Goal: Transaction & Acquisition: Download file/media

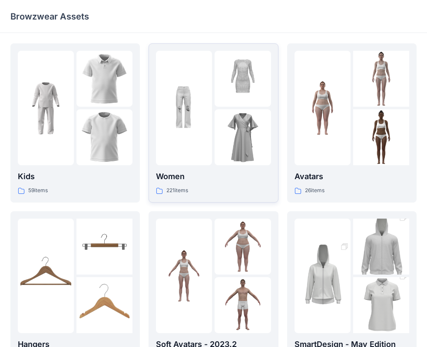
click at [178, 134] on div at bounding box center [184, 108] width 56 height 115
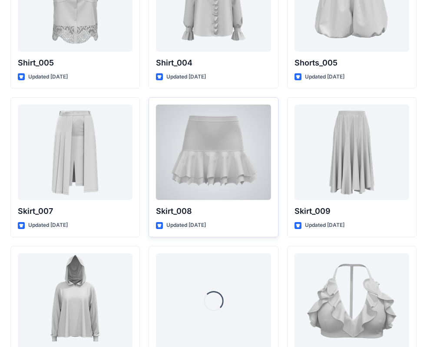
scroll to position [4196, 0]
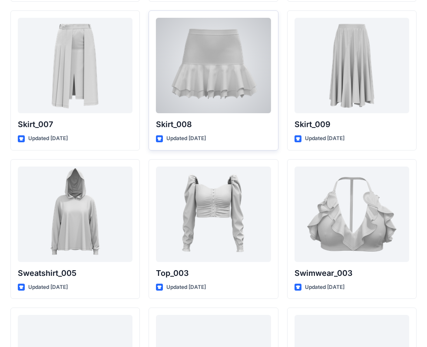
click at [235, 72] on div at bounding box center [213, 65] width 115 height 95
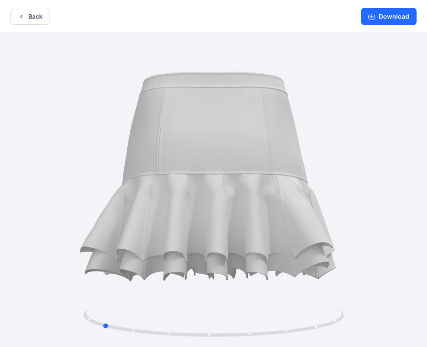
drag, startPoint x: 213, startPoint y: 332, endPoint x: 362, endPoint y: 339, distance: 149.0
click at [362, 339] on div at bounding box center [213, 191] width 427 height 316
click at [393, 18] on button "Download" at bounding box center [389, 16] width 56 height 17
click at [25, 18] on button "Back" at bounding box center [29, 16] width 39 height 17
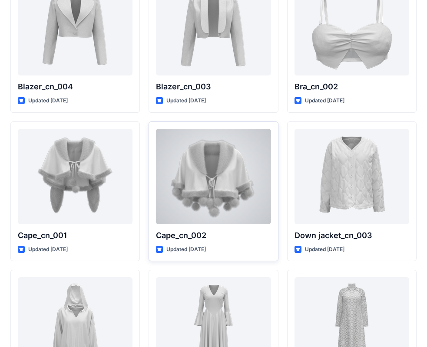
scroll to position [5188, 0]
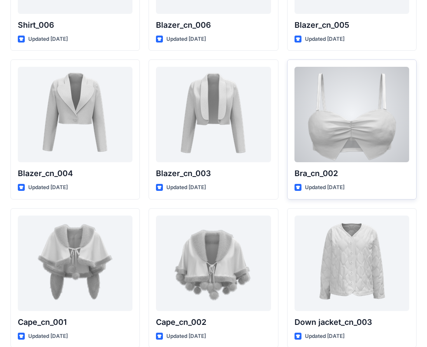
click at [361, 128] on div at bounding box center [351, 114] width 115 height 95
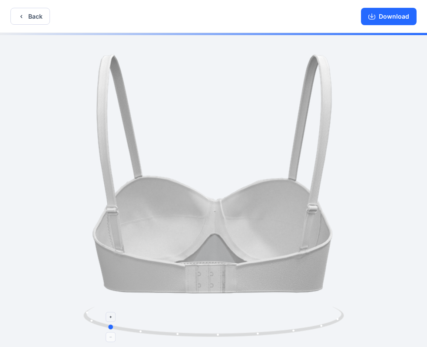
drag, startPoint x: 213, startPoint y: 333, endPoint x: 100, endPoint y: 322, distance: 113.0
click at [101, 322] on icon at bounding box center [214, 323] width 263 height 33
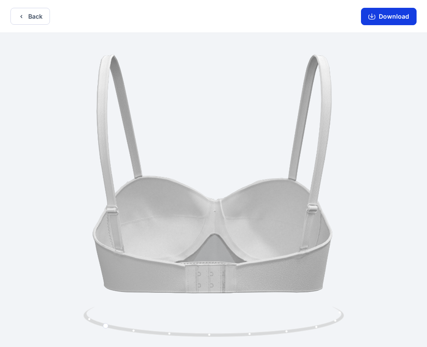
click at [399, 20] on button "Download" at bounding box center [389, 16] width 56 height 17
click at [43, 17] on button "Back" at bounding box center [29, 16] width 39 height 17
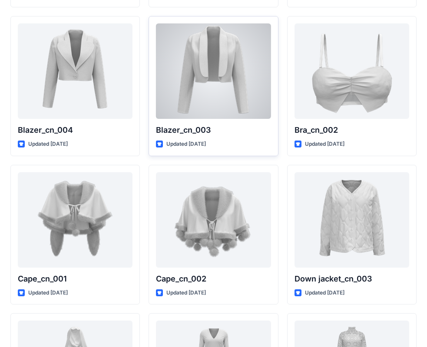
scroll to position [5275, 0]
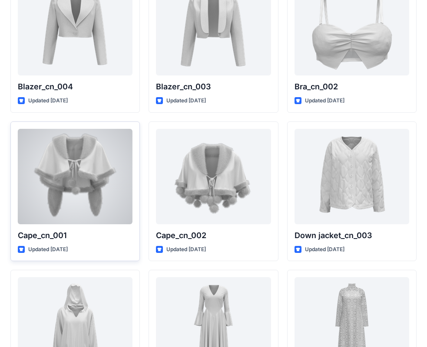
click at [74, 164] on div at bounding box center [75, 176] width 115 height 95
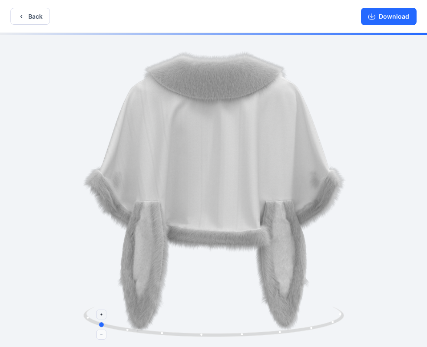
drag, startPoint x: 214, startPoint y: 335, endPoint x: 98, endPoint y: 330, distance: 116.0
click at [98, 330] on icon at bounding box center [214, 323] width 263 height 33
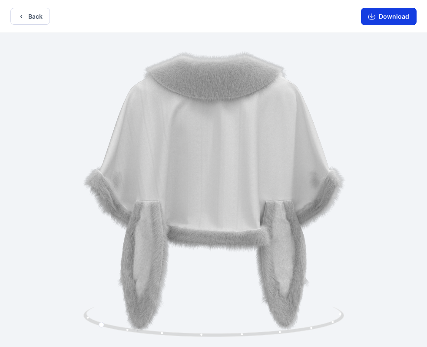
click at [403, 18] on button "Download" at bounding box center [389, 16] width 56 height 17
click at [37, 16] on button "Back" at bounding box center [29, 16] width 39 height 17
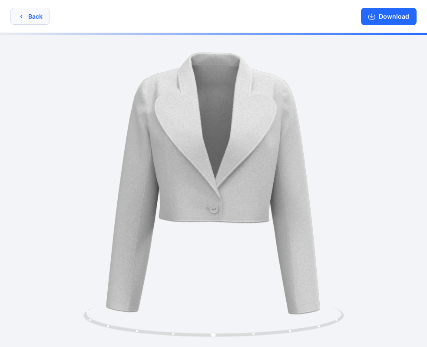
click at [36, 17] on button "Back" at bounding box center [29, 16] width 39 height 17
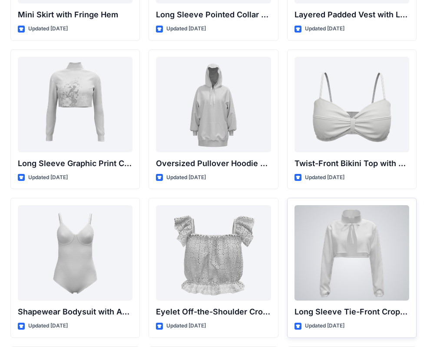
scroll to position [2627, 0]
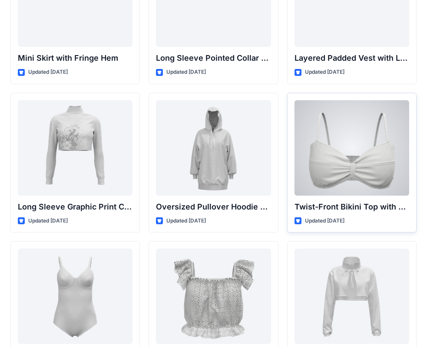
click at [336, 157] on div at bounding box center [351, 147] width 115 height 95
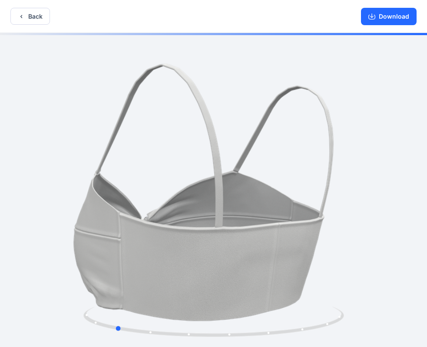
drag, startPoint x: 216, startPoint y: 336, endPoint x: 378, endPoint y: 333, distance: 161.9
click at [378, 333] on div at bounding box center [213, 191] width 427 height 316
click at [384, 19] on button "Download" at bounding box center [389, 16] width 56 height 17
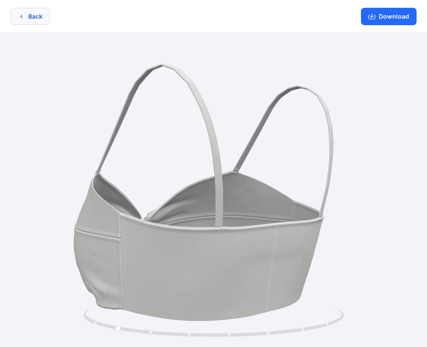
click at [27, 10] on button "Back" at bounding box center [29, 16] width 39 height 17
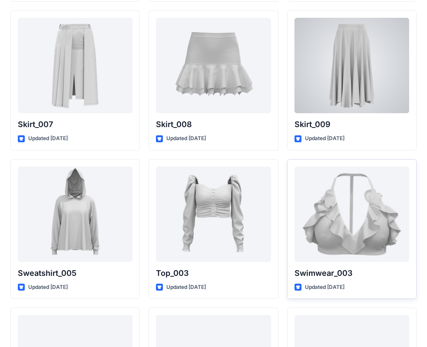
scroll to position [4239, 0]
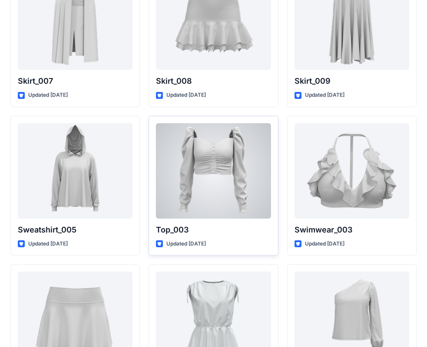
click at [245, 172] on div at bounding box center [213, 170] width 115 height 95
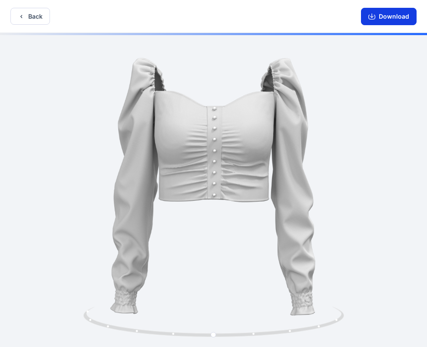
click at [405, 17] on button "Download" at bounding box center [389, 16] width 56 height 17
